Goal: Browse casually: Explore the website without a specific task or goal

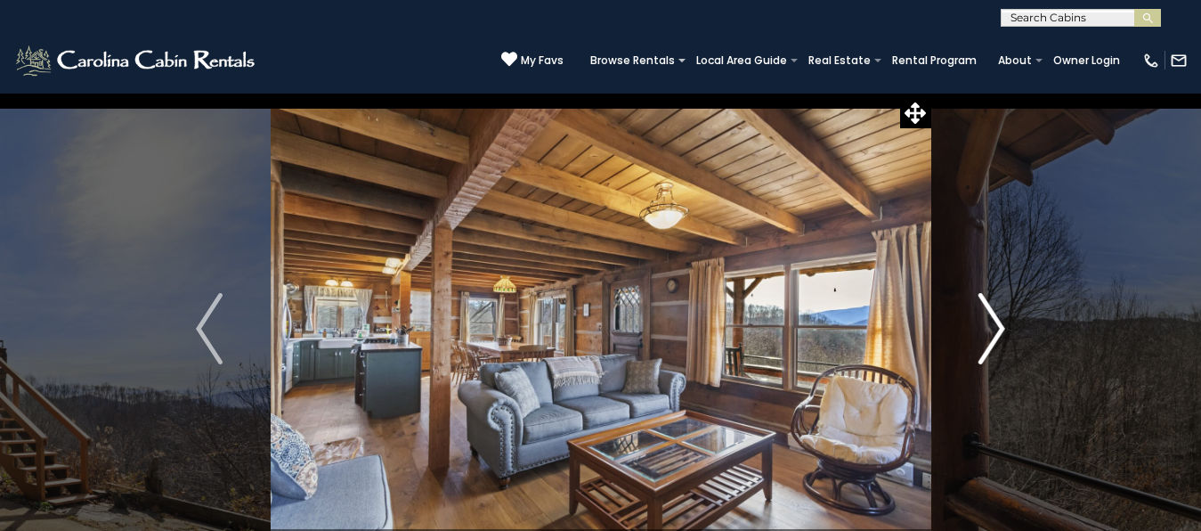
click at [984, 321] on img "Next" at bounding box center [991, 328] width 27 height 71
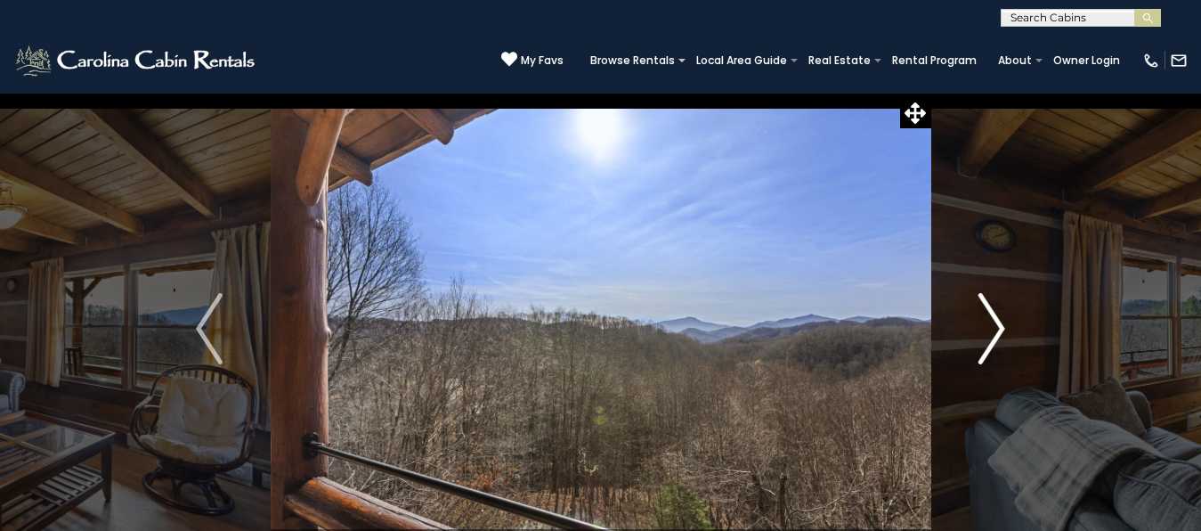
click at [984, 321] on img "Next" at bounding box center [991, 328] width 27 height 71
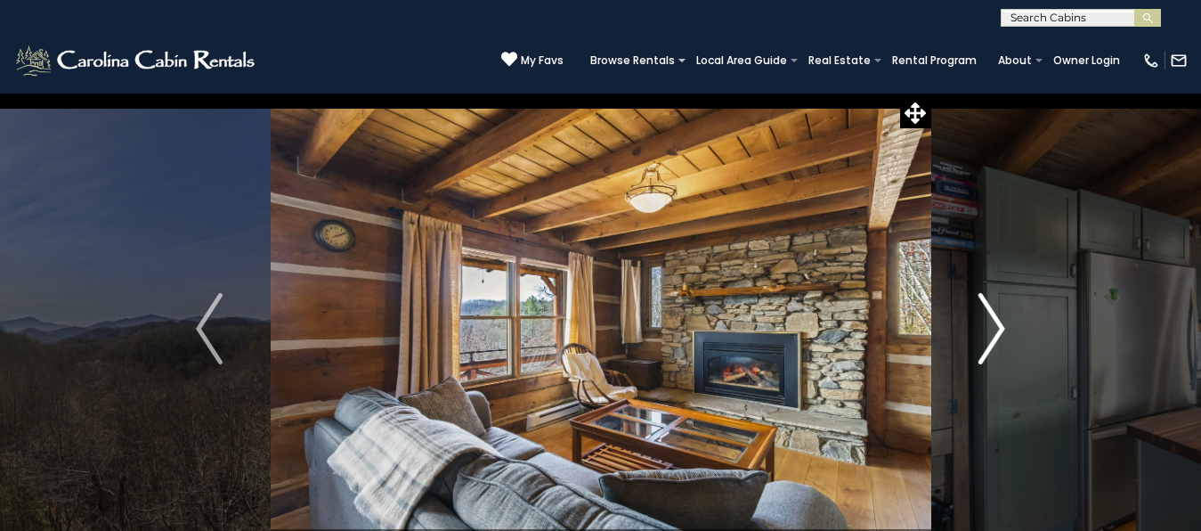
click at [984, 321] on img "Next" at bounding box center [991, 328] width 27 height 71
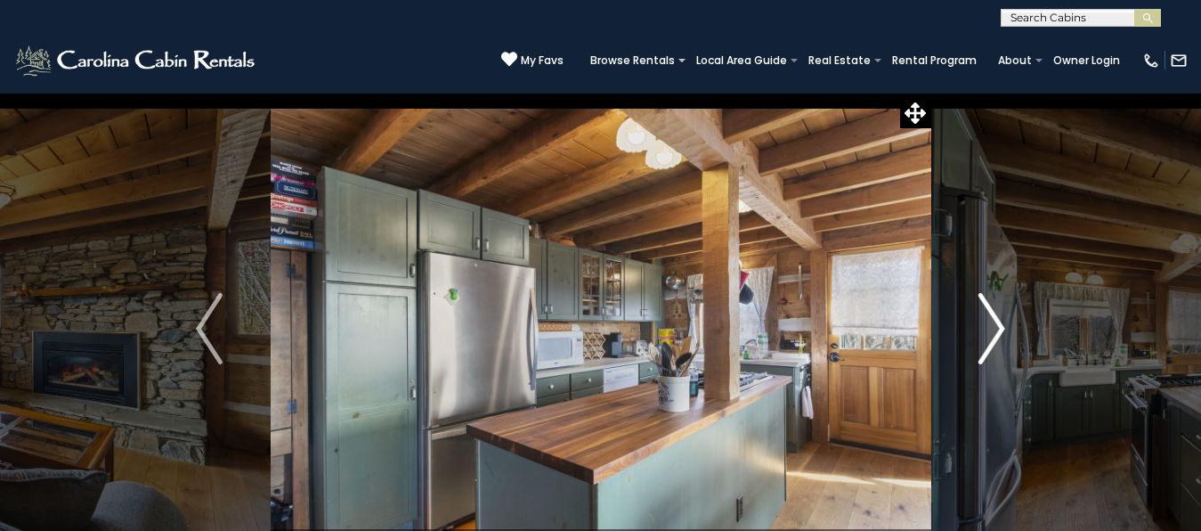
click at [990, 330] on img "Next" at bounding box center [991, 328] width 27 height 71
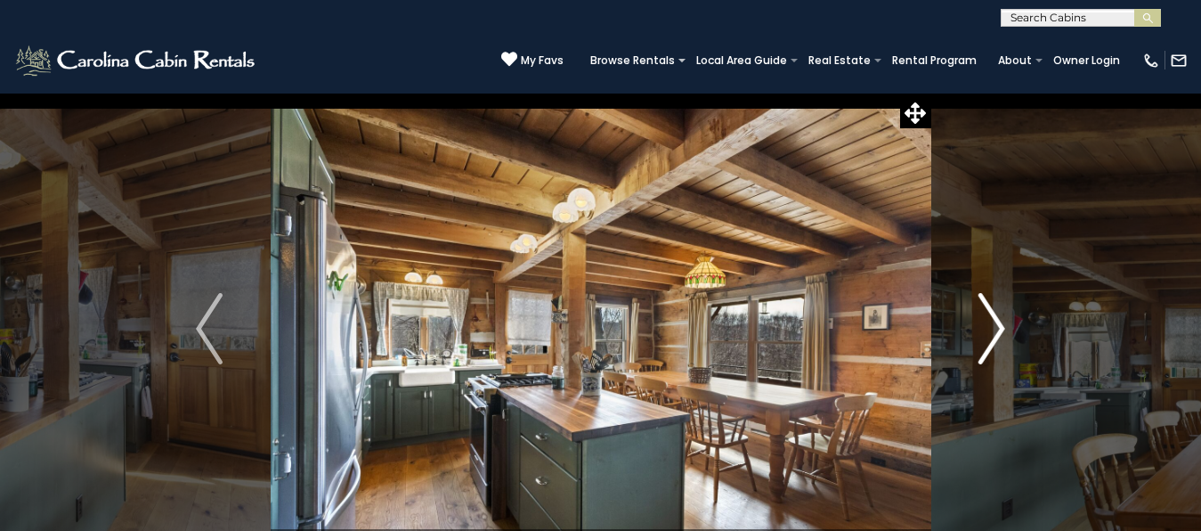
click at [990, 330] on img "Next" at bounding box center [991, 328] width 27 height 71
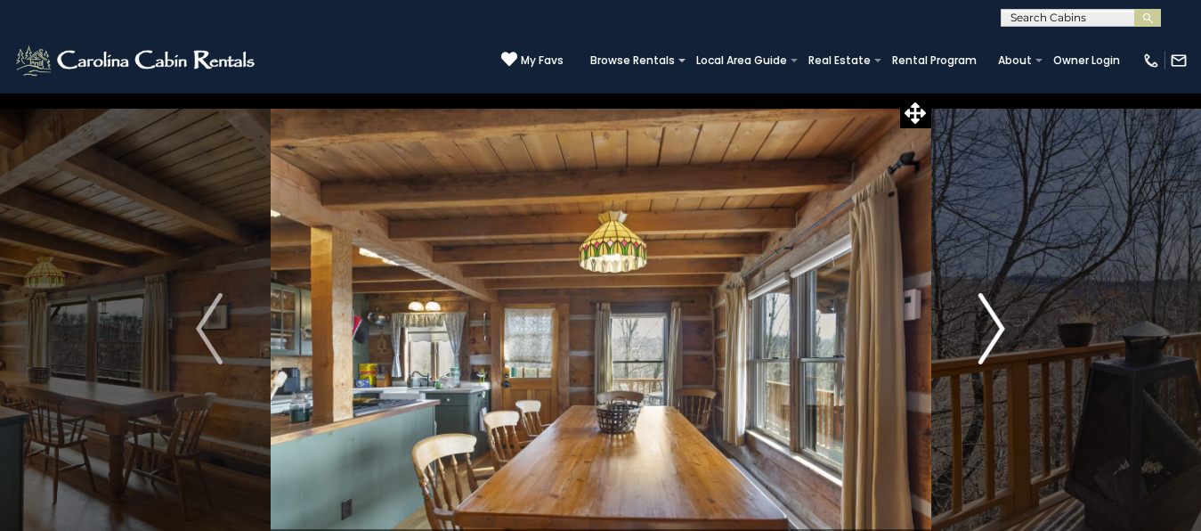
click at [990, 330] on img "Next" at bounding box center [991, 328] width 27 height 71
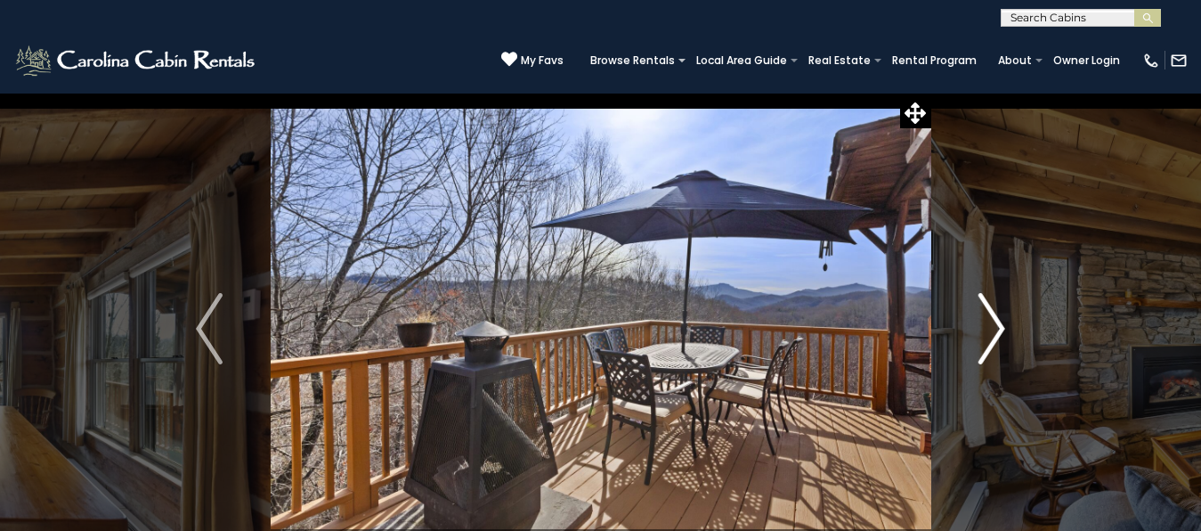
click at [990, 330] on img "Next" at bounding box center [991, 328] width 27 height 71
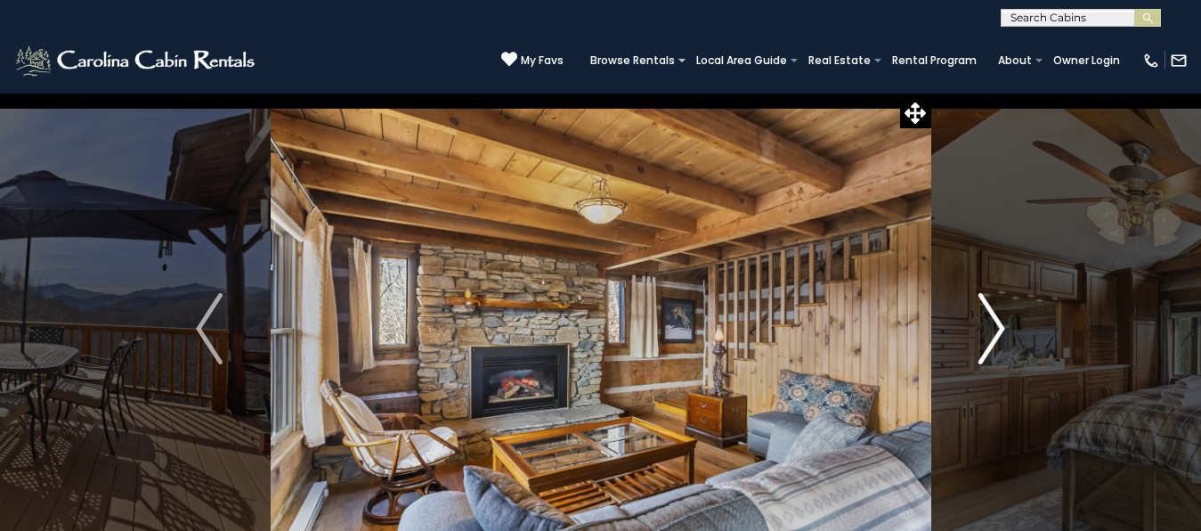
click at [990, 330] on img "Next" at bounding box center [991, 328] width 27 height 71
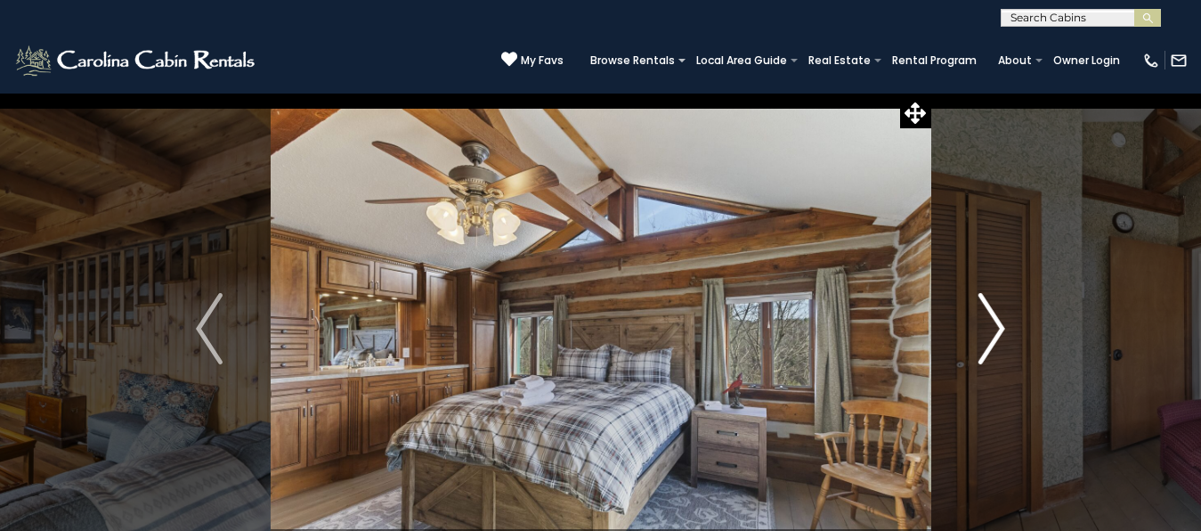
click at [990, 330] on img "Next" at bounding box center [991, 328] width 27 height 71
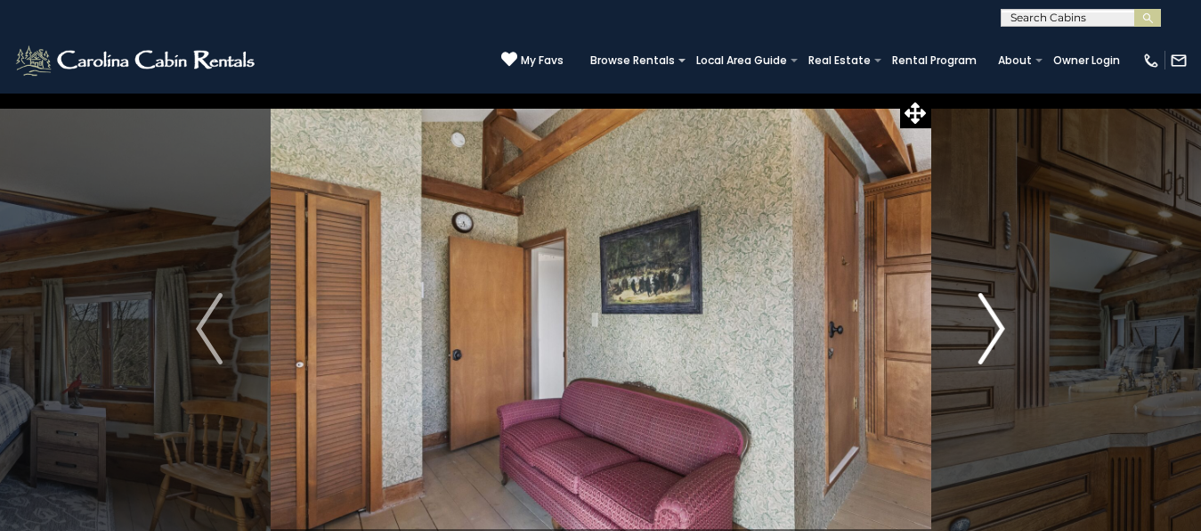
click at [990, 330] on img "Next" at bounding box center [991, 328] width 27 height 71
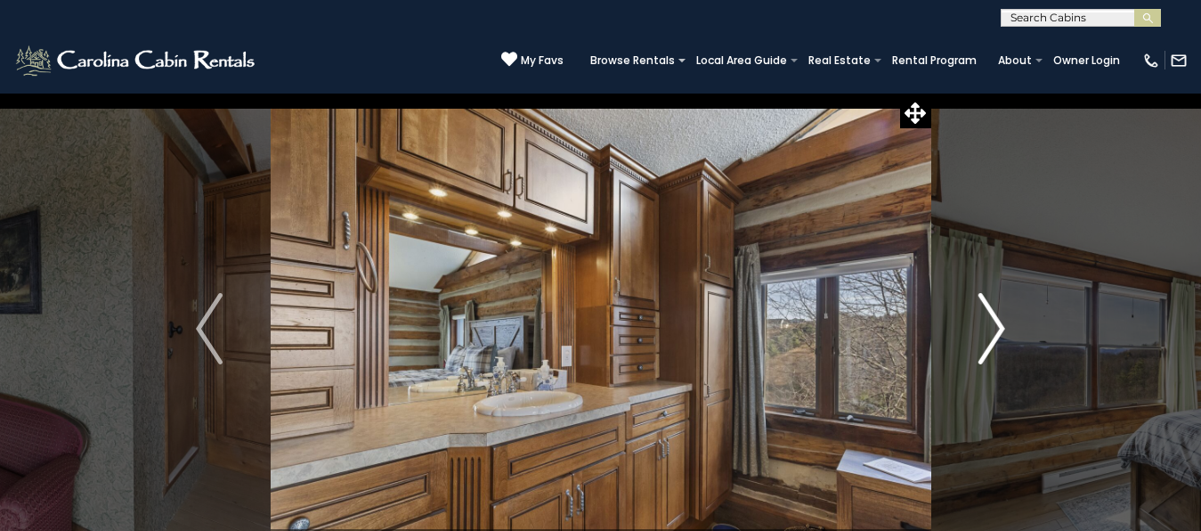
click at [990, 330] on img "Next" at bounding box center [991, 328] width 27 height 71
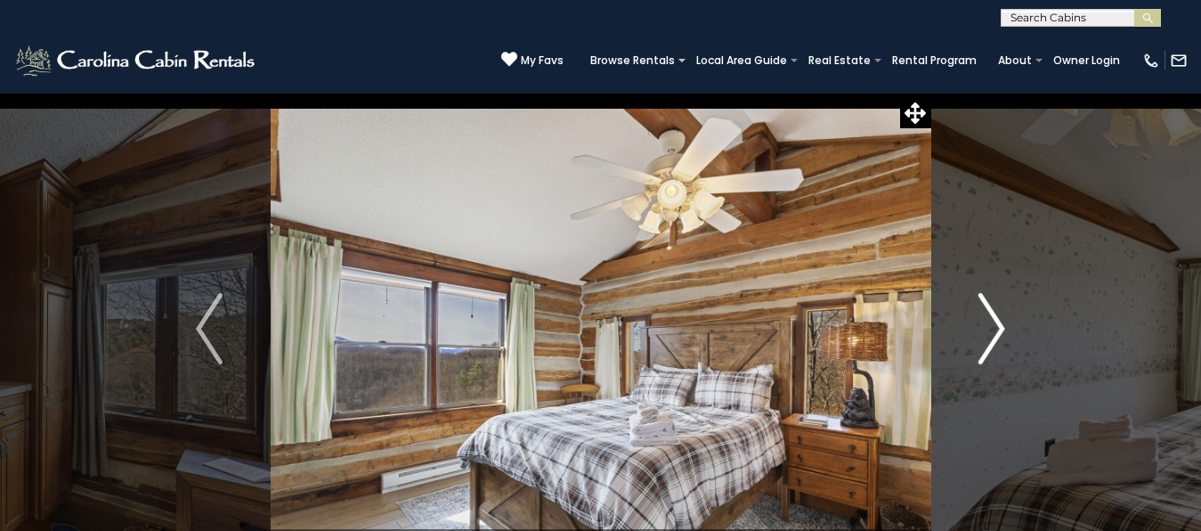
click at [990, 330] on img "Next" at bounding box center [991, 328] width 27 height 71
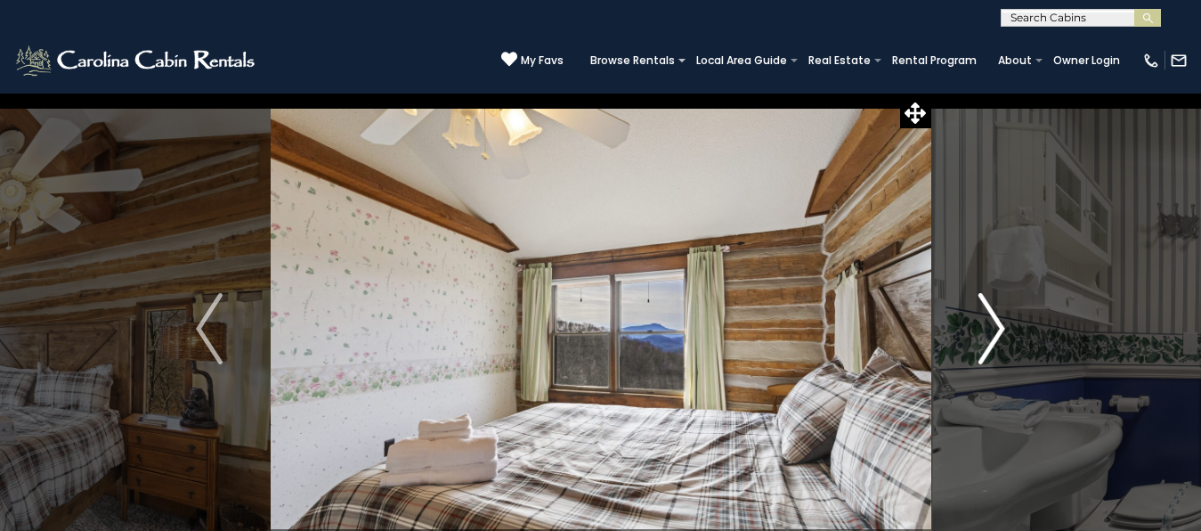
click at [990, 330] on img "Next" at bounding box center [991, 328] width 27 height 71
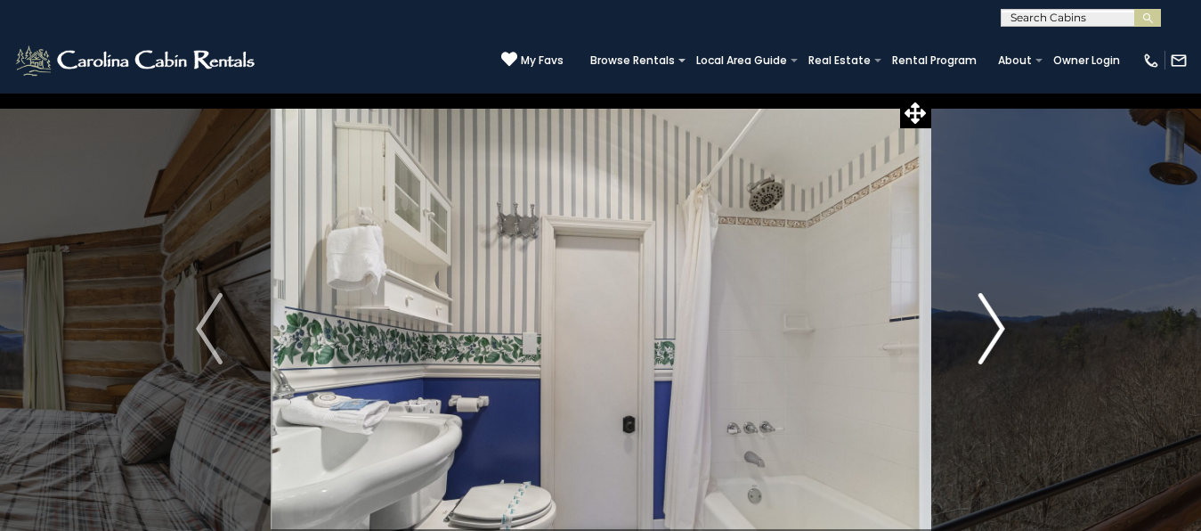
click at [990, 330] on img "Next" at bounding box center [991, 328] width 27 height 71
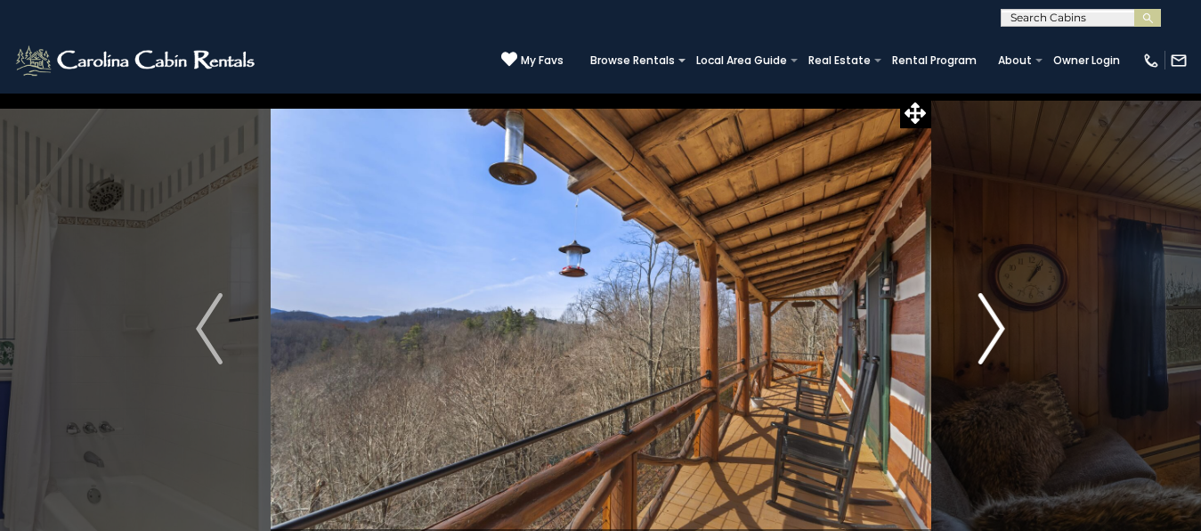
click at [990, 330] on img "Next" at bounding box center [991, 328] width 27 height 71
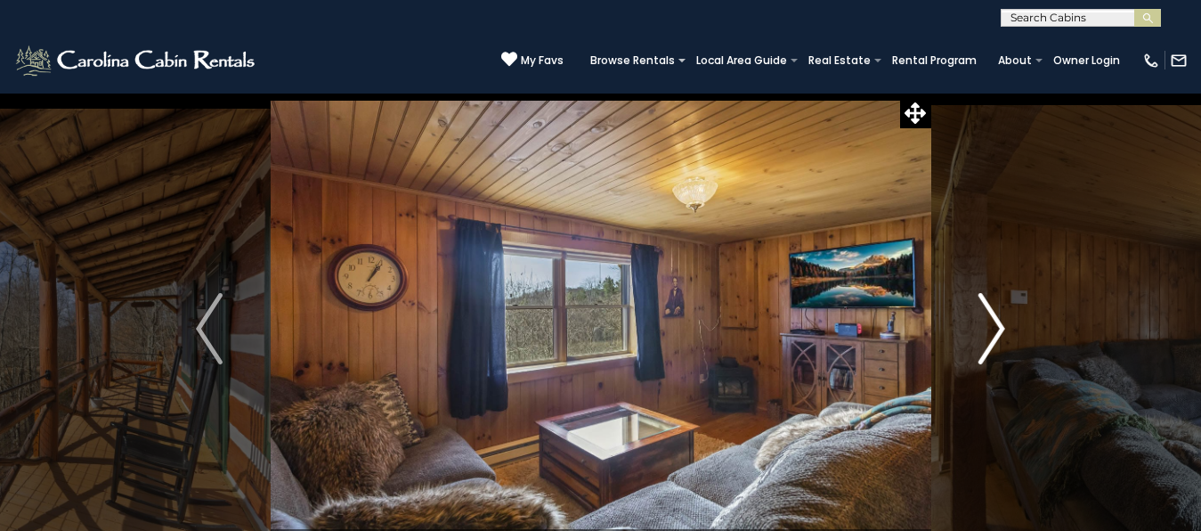
click at [995, 319] on img "Next" at bounding box center [991, 328] width 27 height 71
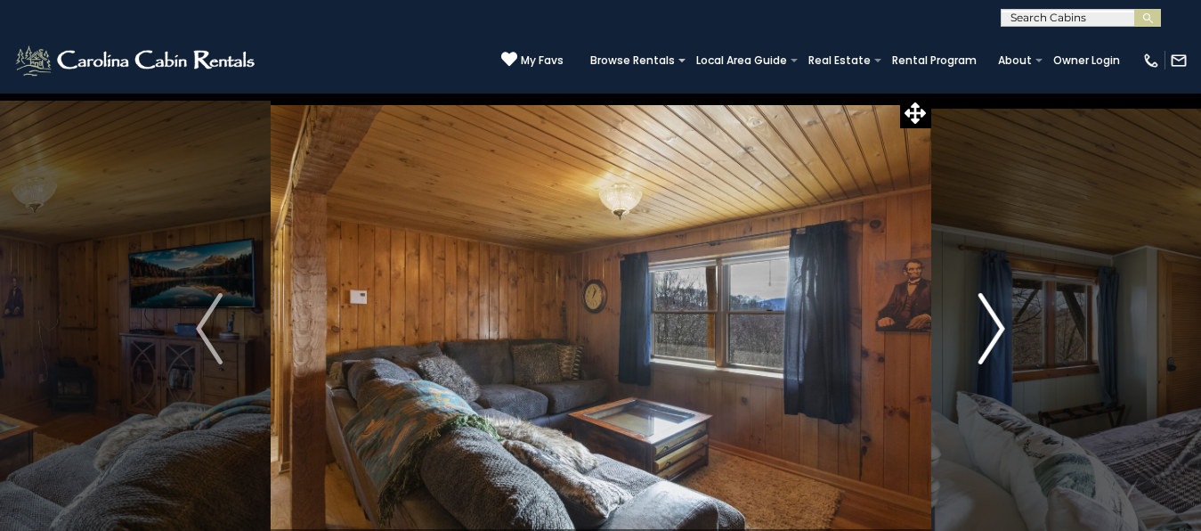
click at [995, 319] on img "Next" at bounding box center [991, 328] width 27 height 71
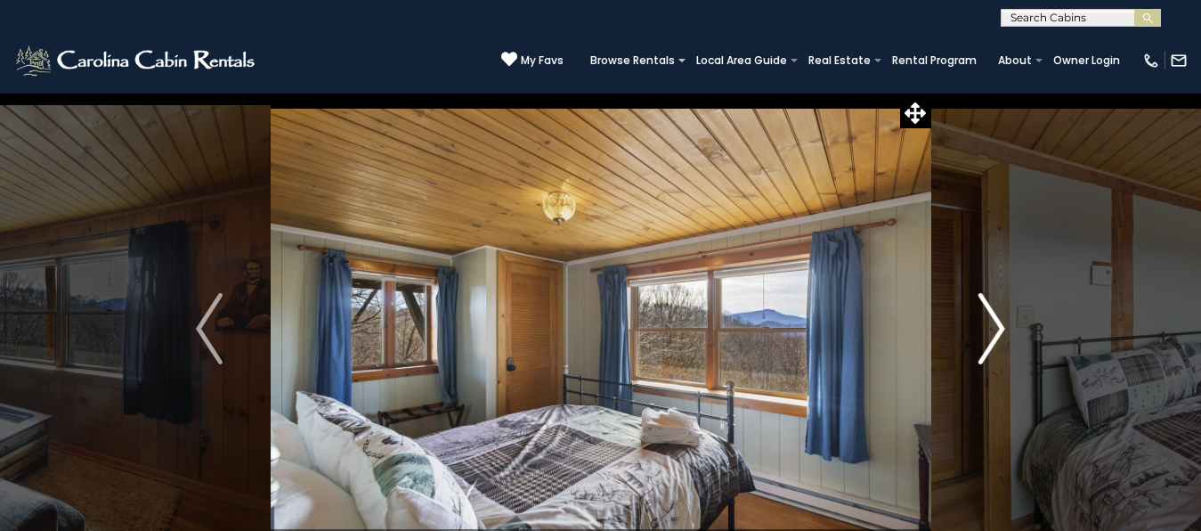
click at [995, 319] on img "Next" at bounding box center [991, 328] width 27 height 71
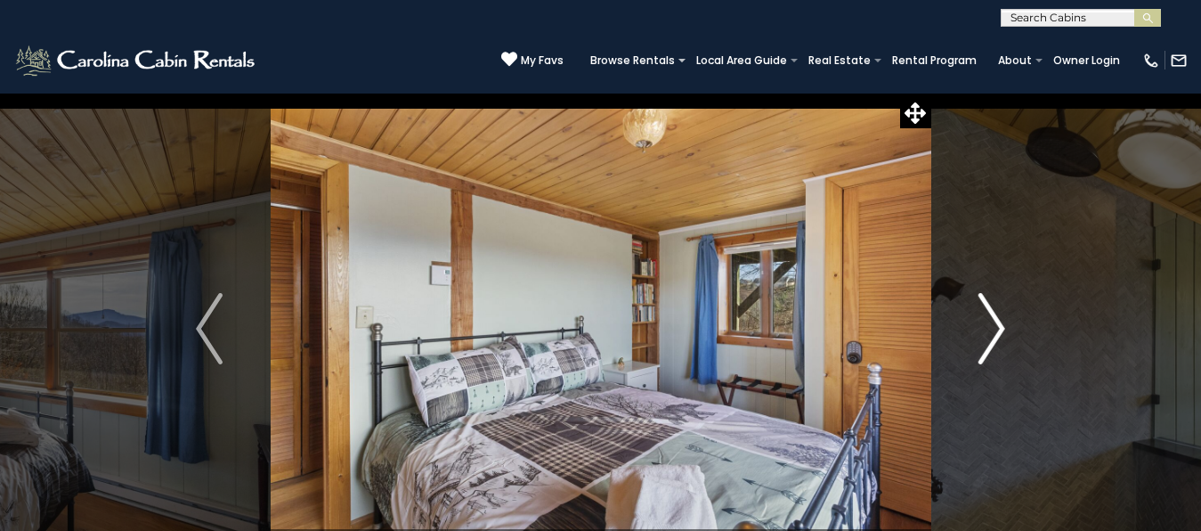
click at [995, 319] on img "Next" at bounding box center [991, 328] width 27 height 71
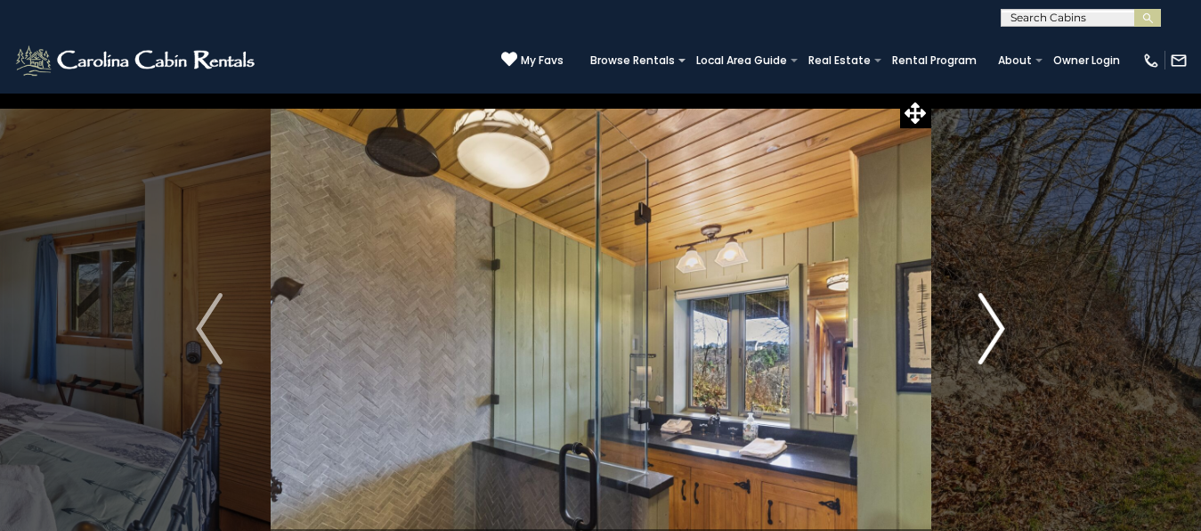
click at [995, 319] on img "Next" at bounding box center [991, 328] width 27 height 71
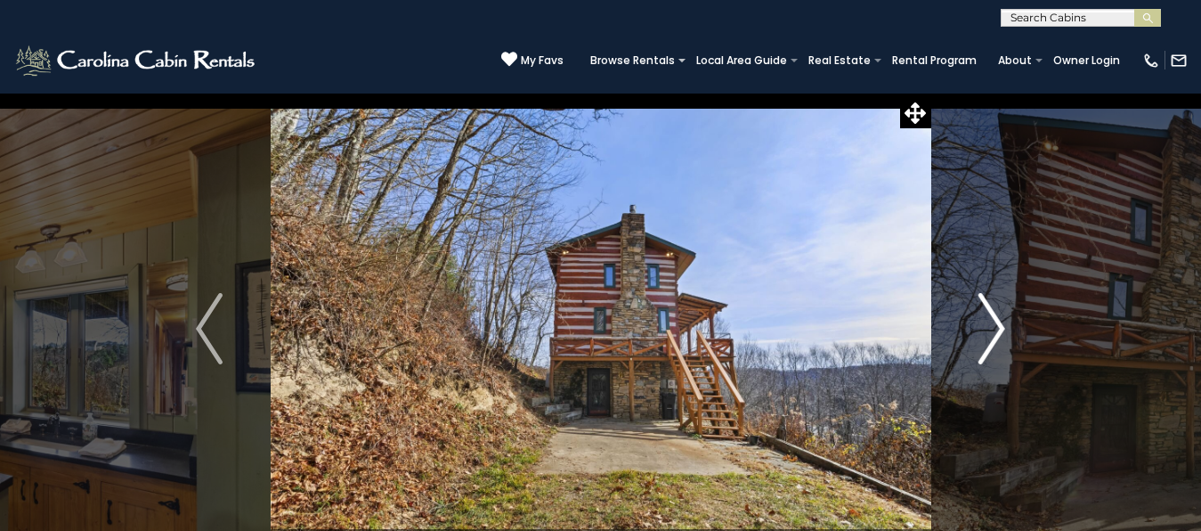
click at [995, 319] on img "Next" at bounding box center [991, 328] width 27 height 71
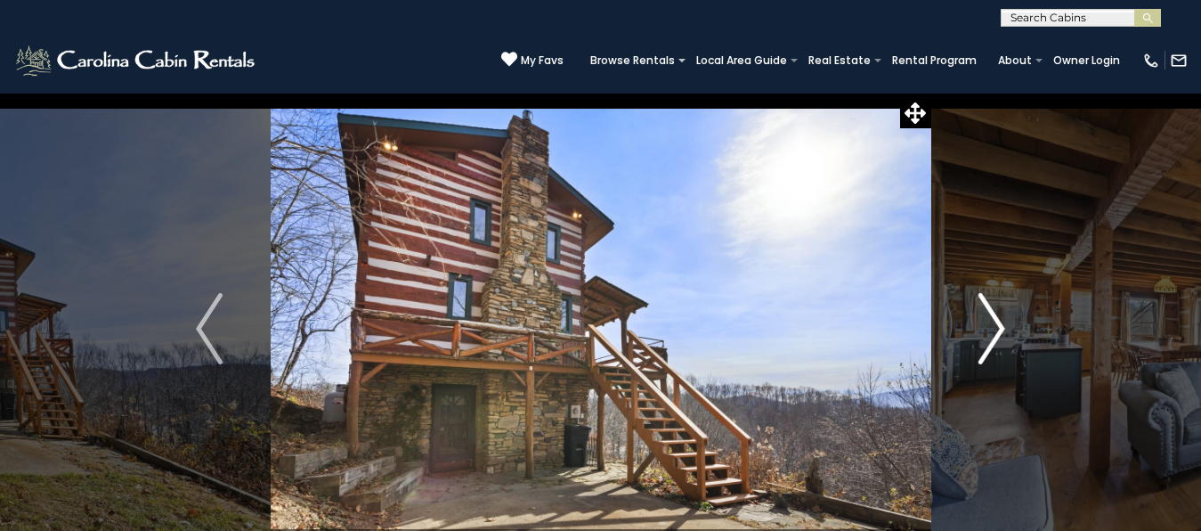
click at [995, 319] on img "Next" at bounding box center [991, 328] width 27 height 71
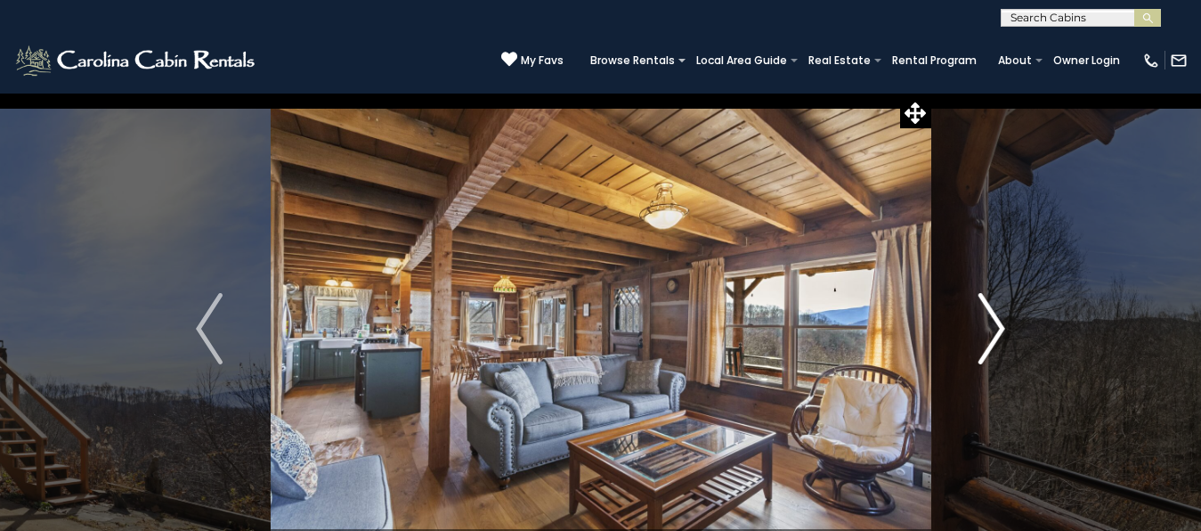
click at [995, 319] on img "Next" at bounding box center [991, 328] width 27 height 71
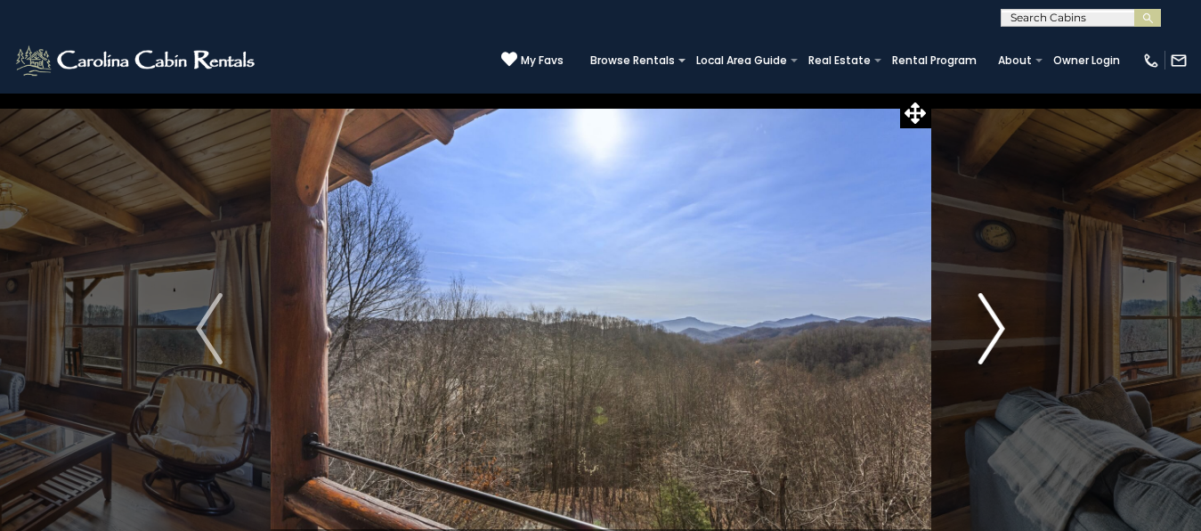
click at [995, 319] on img "Next" at bounding box center [991, 328] width 27 height 71
